Goal: Transaction & Acquisition: Purchase product/service

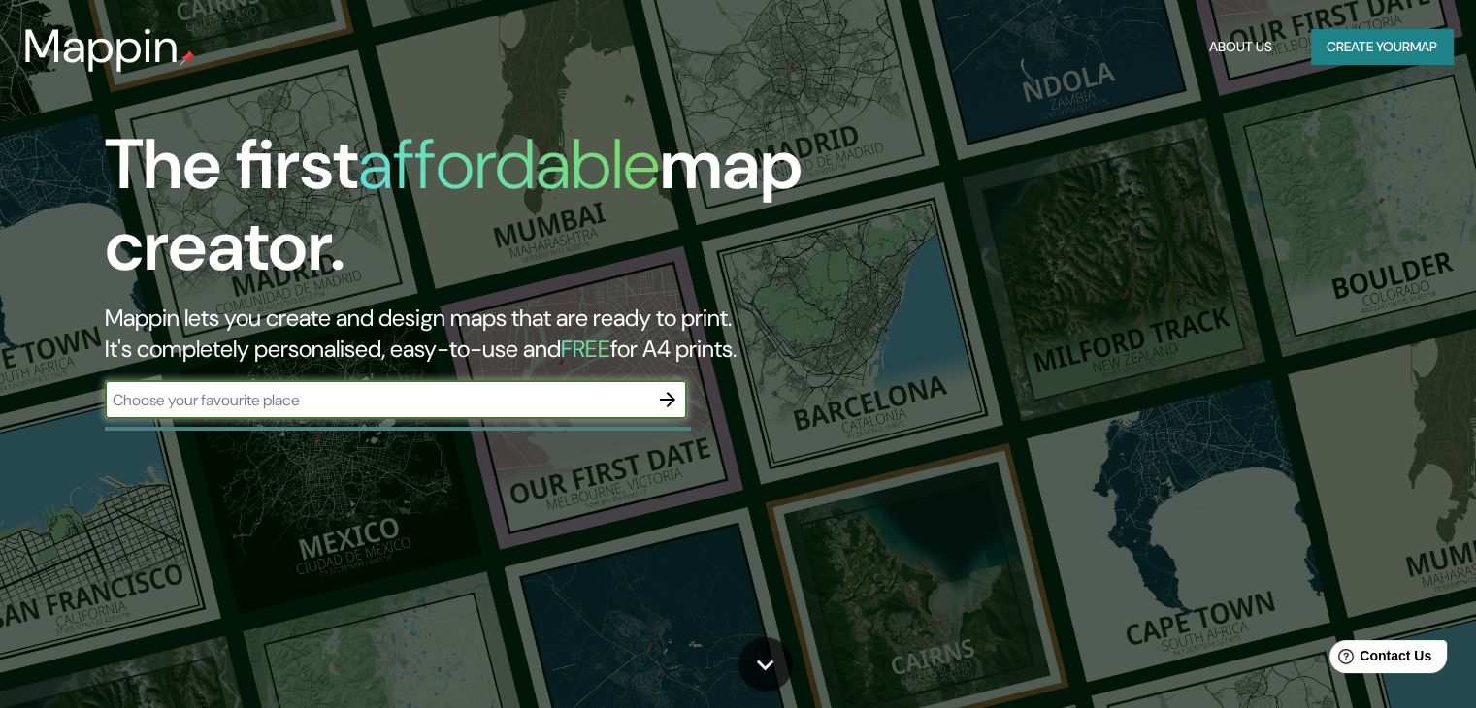
click at [493, 403] on input "text" at bounding box center [376, 400] width 543 height 22
paste input "Cl. [STREET_ADDRESS]"
type input "Cl. [STREET_ADDRESS]"
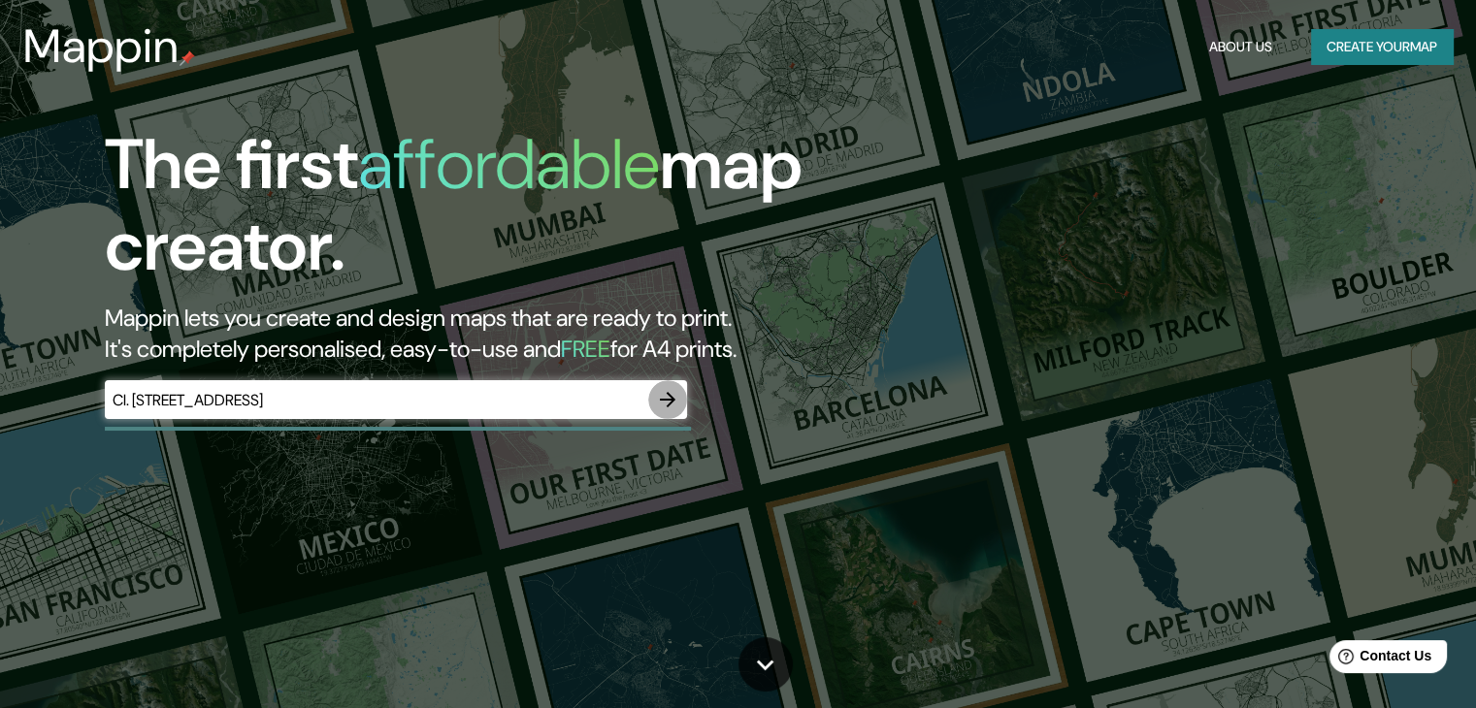
click at [671, 402] on icon "button" at bounding box center [667, 399] width 23 height 23
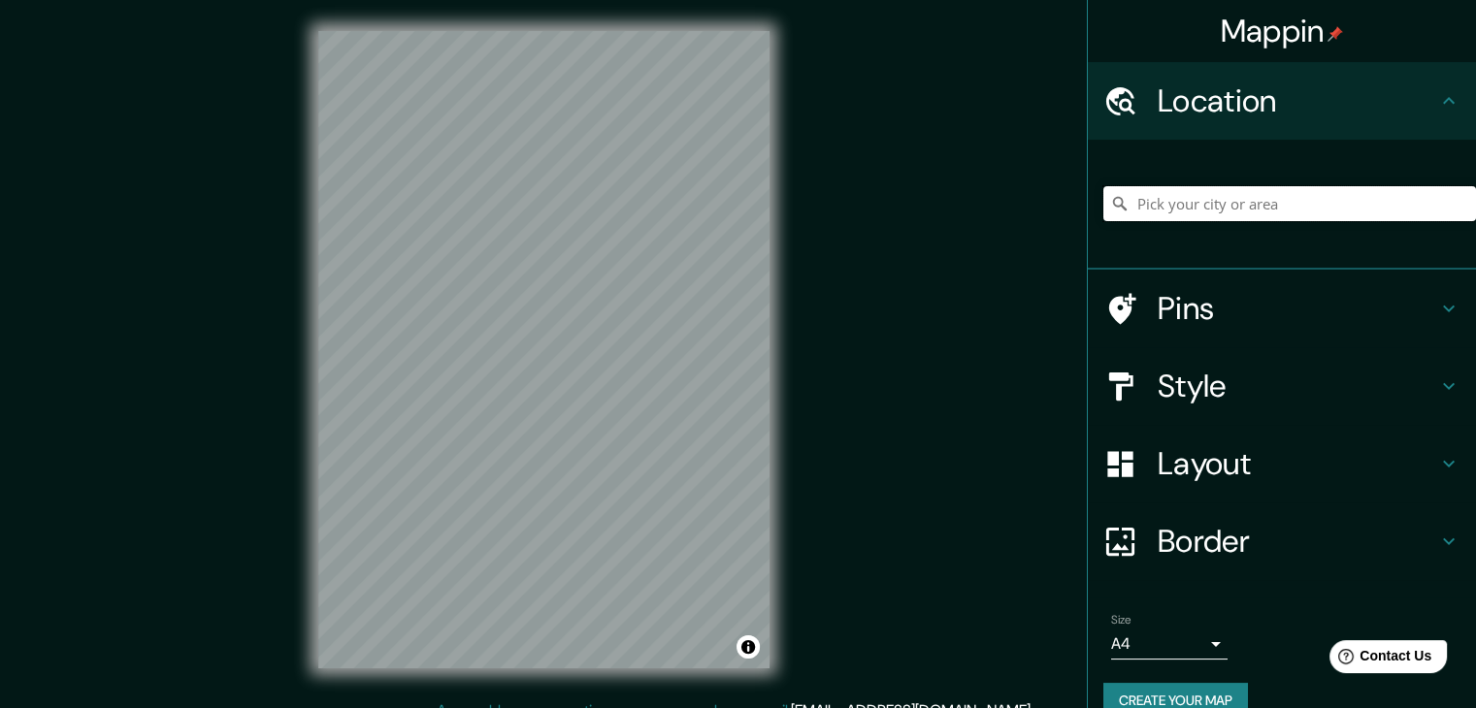
click at [1189, 210] on input "Pick your city or area" at bounding box center [1289, 203] width 373 height 35
click at [1189, 208] on input "Pick your city or area" at bounding box center [1289, 203] width 373 height 35
paste input "Cl. 12b Sur #21a Este-1 a 21a Este-71, Bogotá, Colombia"
type input "Calle 12b Sur 21b 13, 110411 Bogotá, Colombia"
click at [1205, 388] on h4 "Style" at bounding box center [1296, 386] width 279 height 39
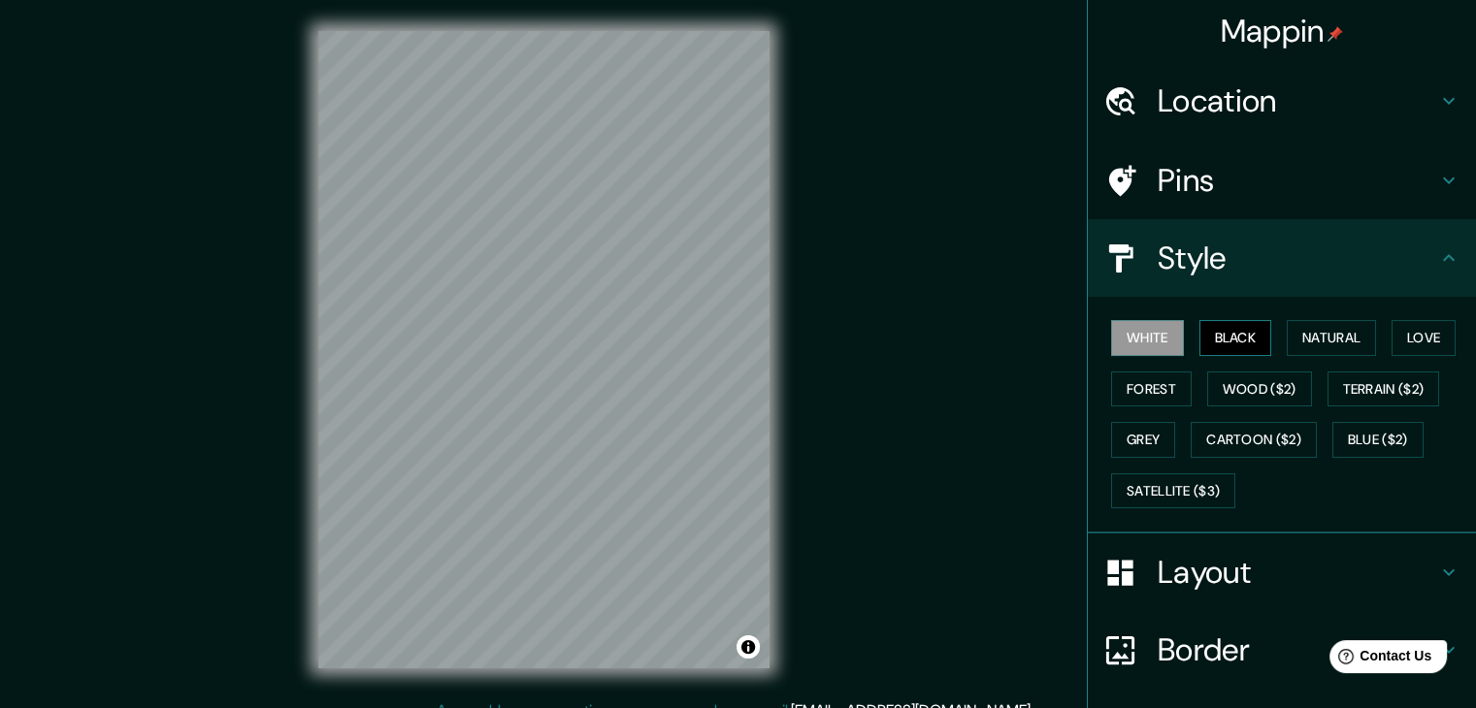
click at [1208, 346] on button "Black" at bounding box center [1235, 338] width 73 height 36
click at [1287, 341] on button "Natural" at bounding box center [1330, 338] width 89 height 36
click at [1437, 318] on div "White Black Natural Love Forest Wood ($2) Terrain ($2) Grey Cartoon ($2) Blue (…" at bounding box center [1289, 414] width 373 height 204
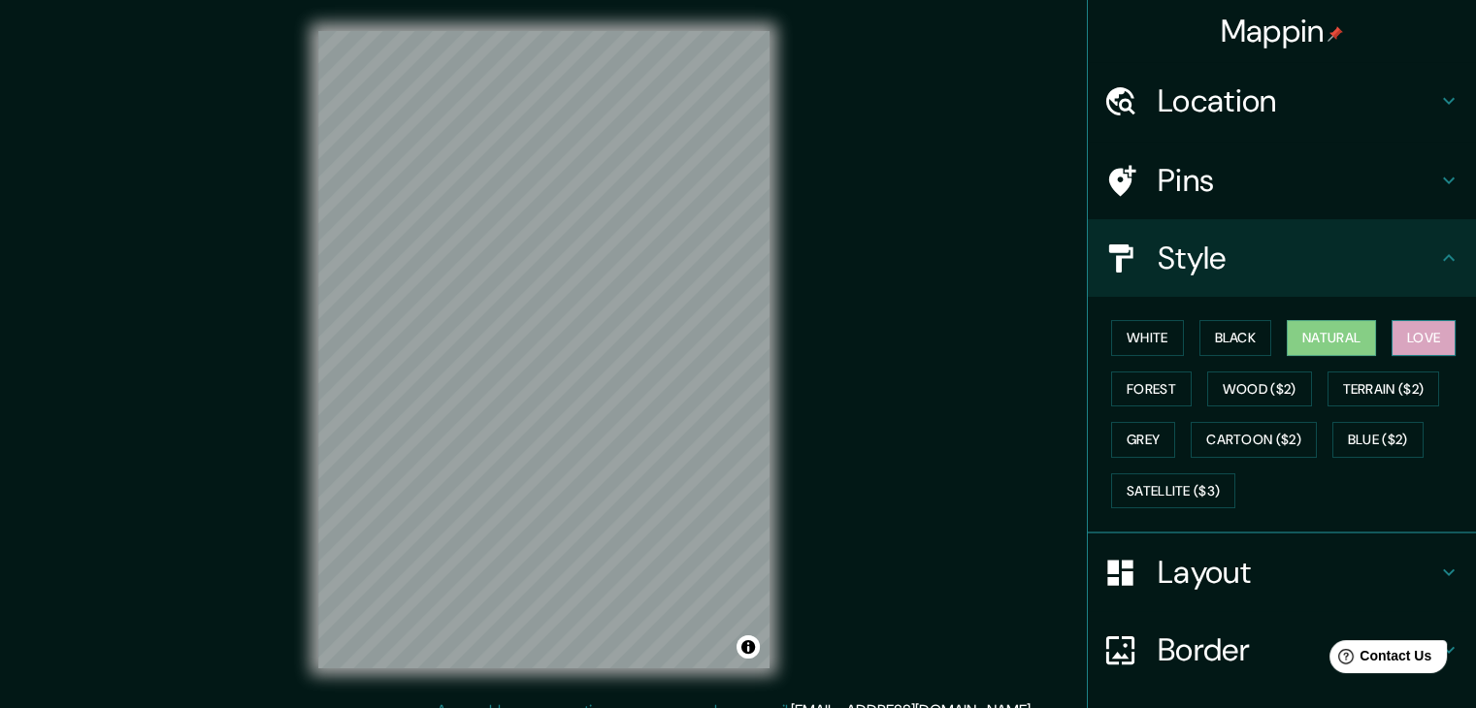
click at [1425, 334] on button "Love" at bounding box center [1423, 338] width 64 height 36
click at [1122, 385] on button "Forest" at bounding box center [1151, 390] width 81 height 36
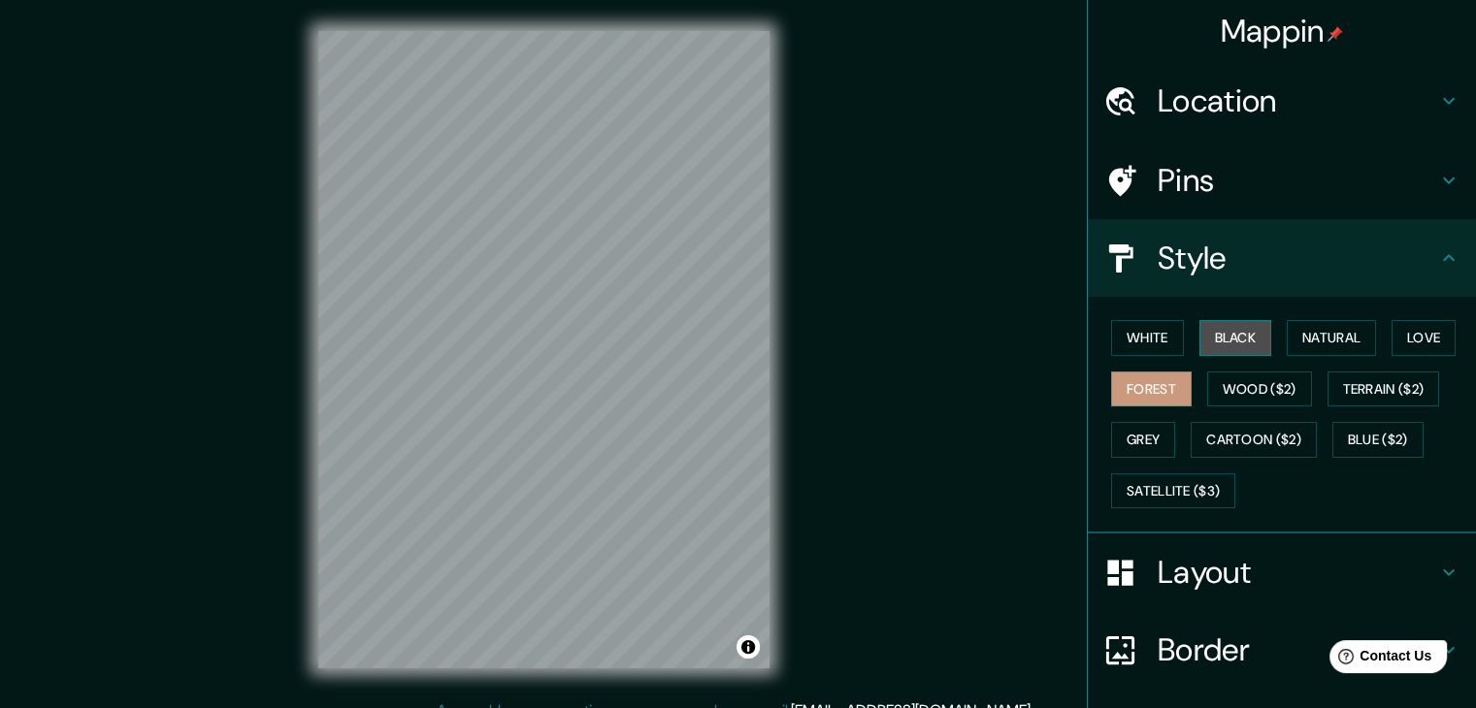
click at [1221, 329] on button "Black" at bounding box center [1235, 338] width 73 height 36
click at [1322, 86] on h4 "Location" at bounding box center [1296, 100] width 279 height 39
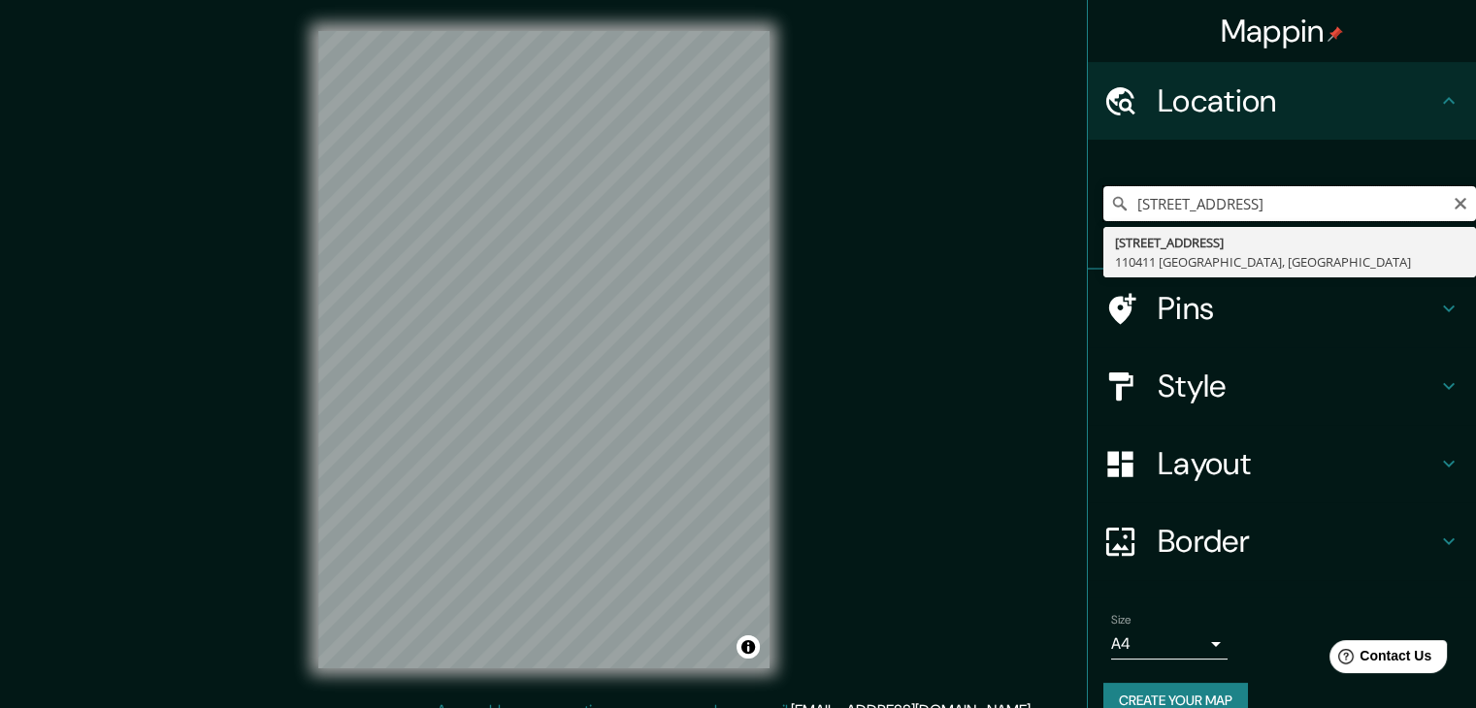
click at [1414, 200] on input "Calle 12b Sur 21b 13, 110411 Bogotá, Colombia" at bounding box center [1289, 203] width 373 height 35
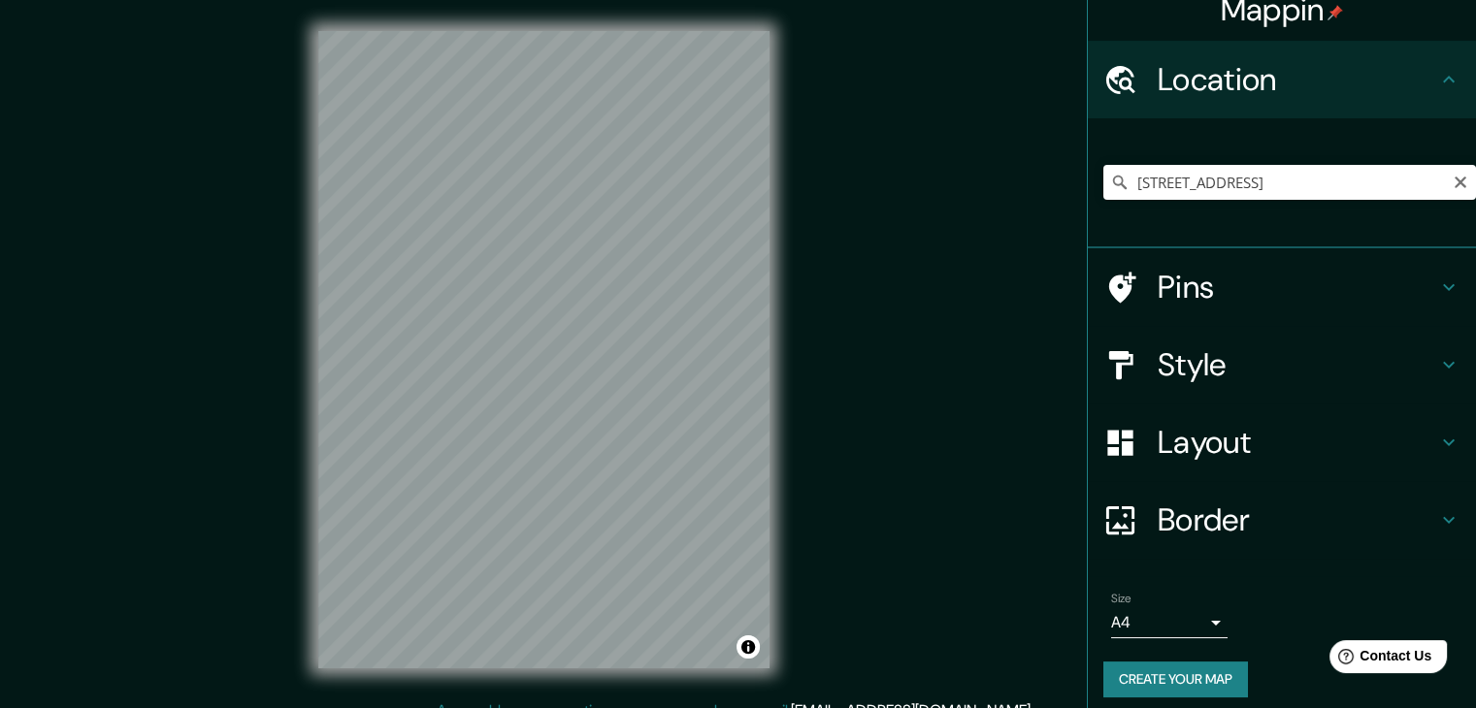
scroll to position [33, 0]
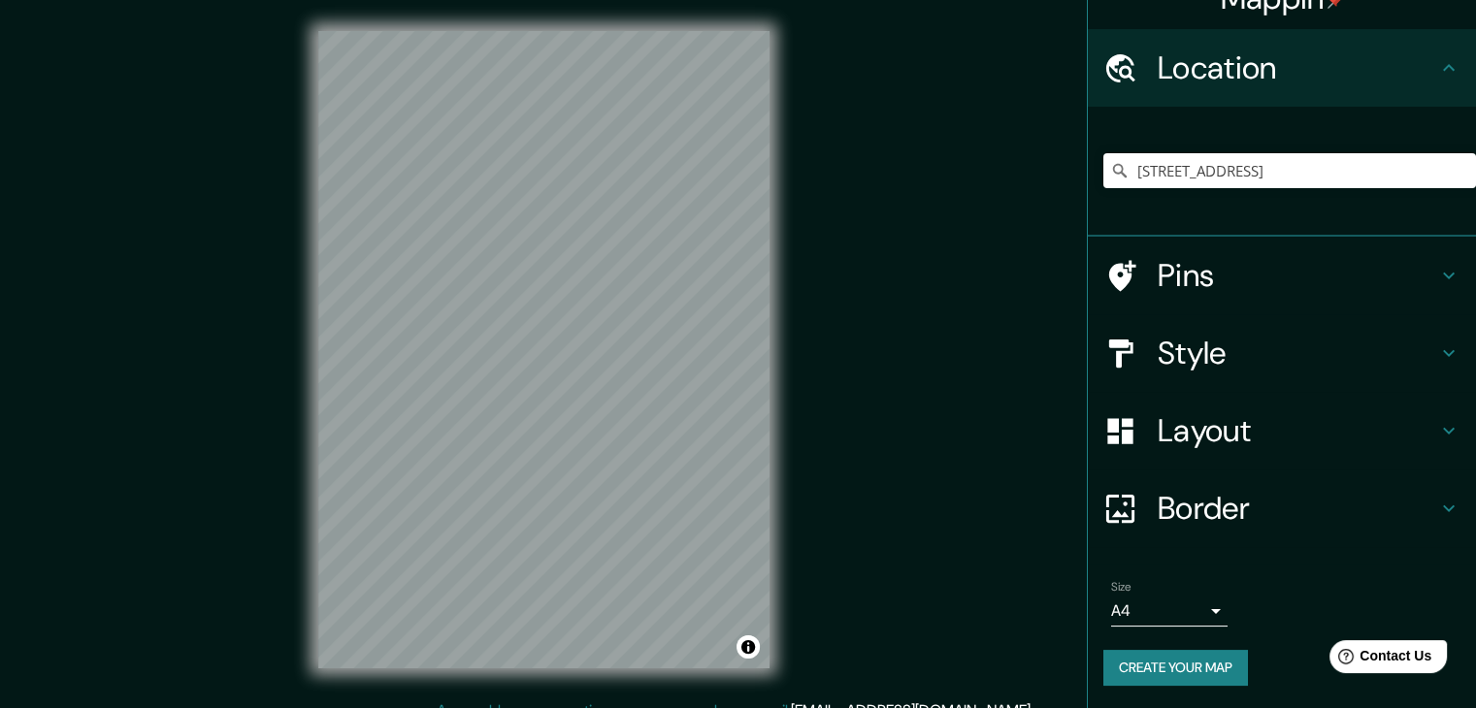
click at [1190, 657] on button "Create your map" at bounding box center [1175, 668] width 145 height 36
